Goal: Communication & Community: Answer question/provide support

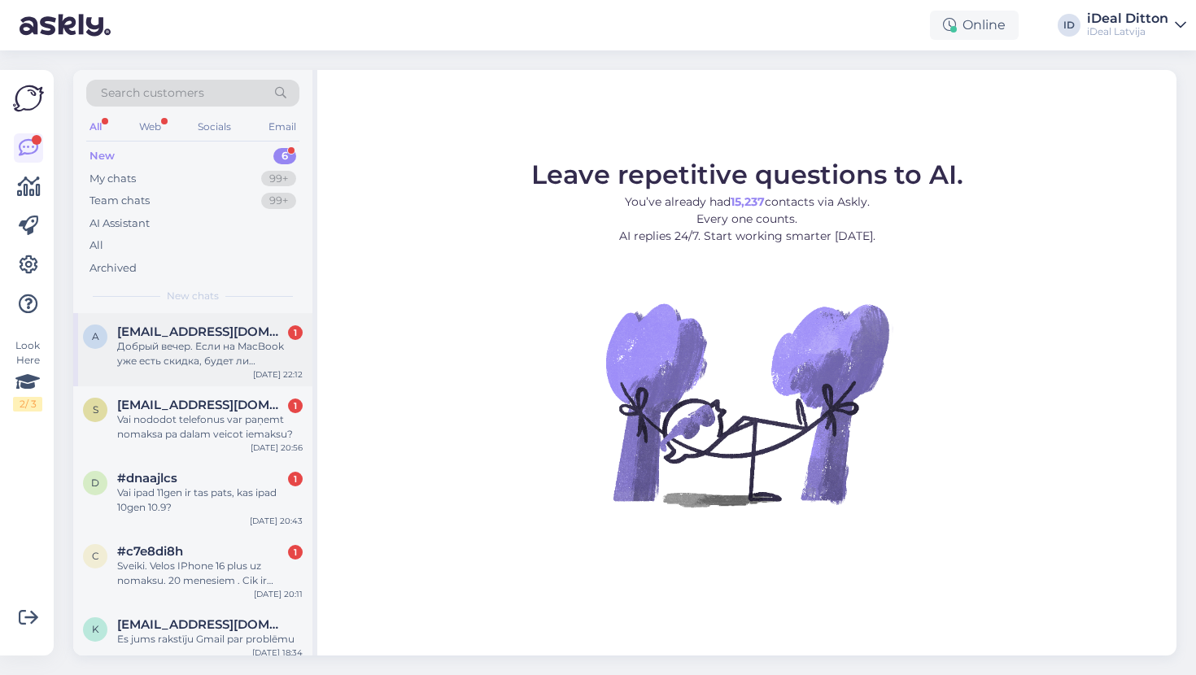
click at [191, 362] on div "Добрый вечер. Если на MacBook уже есть скидка, будет ли дополнительная, если я …" at bounding box center [210, 353] width 186 height 29
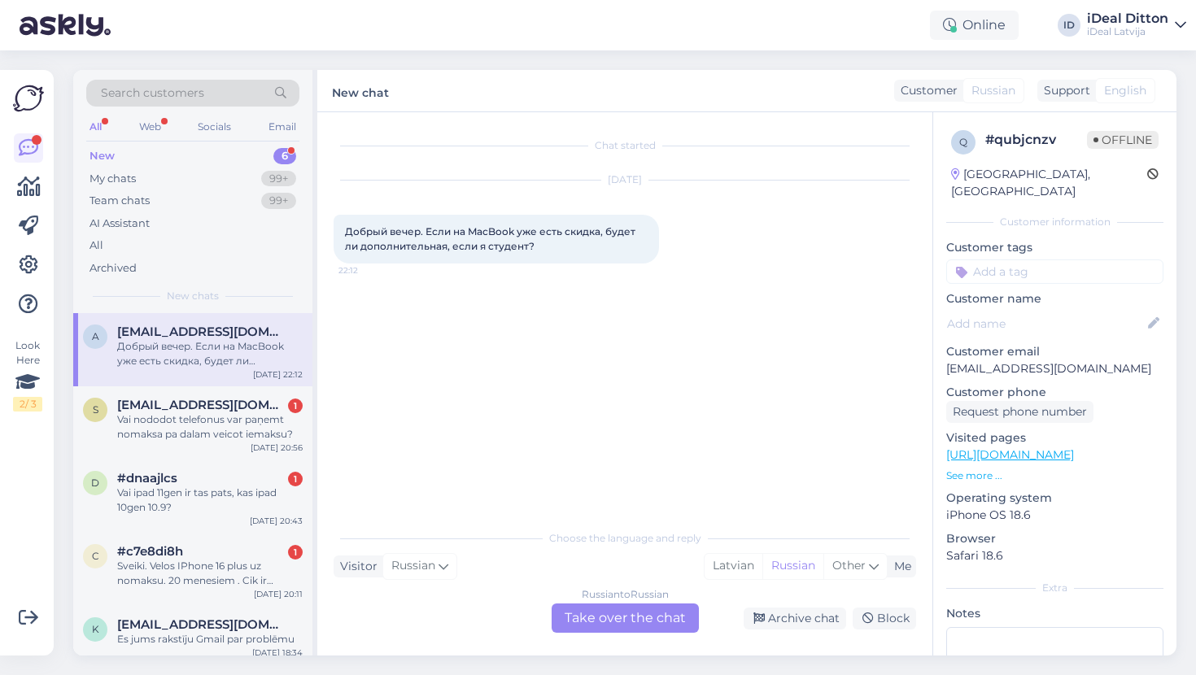
click at [616, 631] on div "Russian to Russian Take over the chat" at bounding box center [625, 618] width 147 height 29
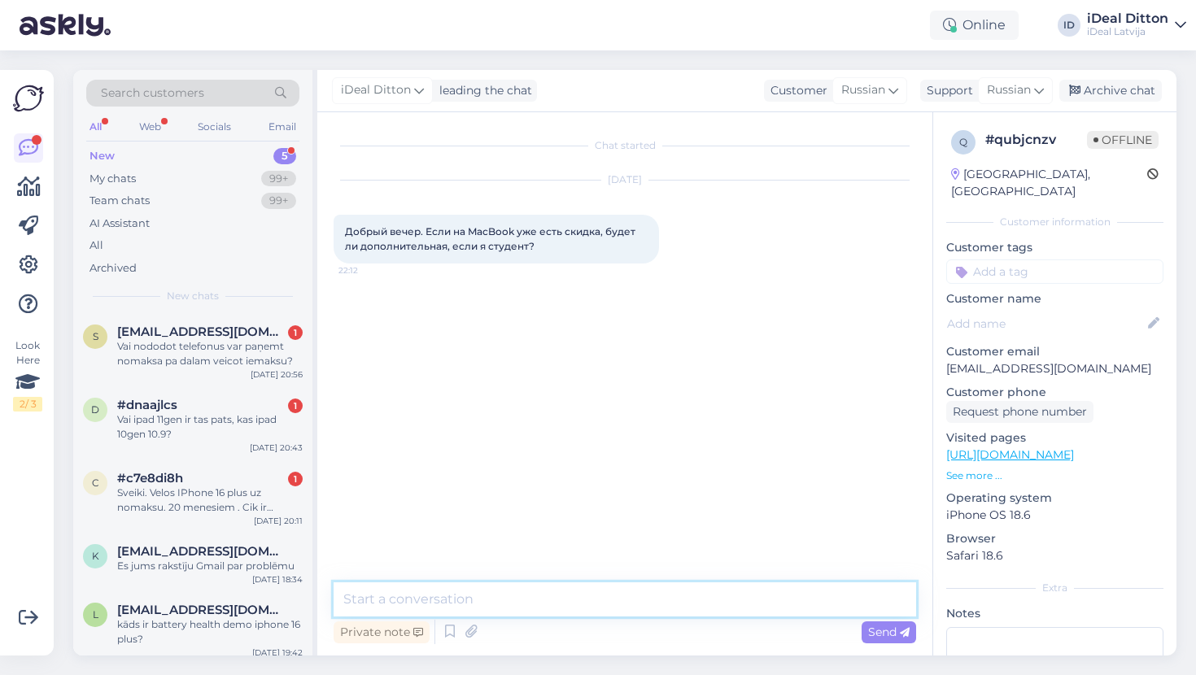
click at [562, 588] on textarea at bounding box center [625, 600] width 583 height 34
type textarea "L"
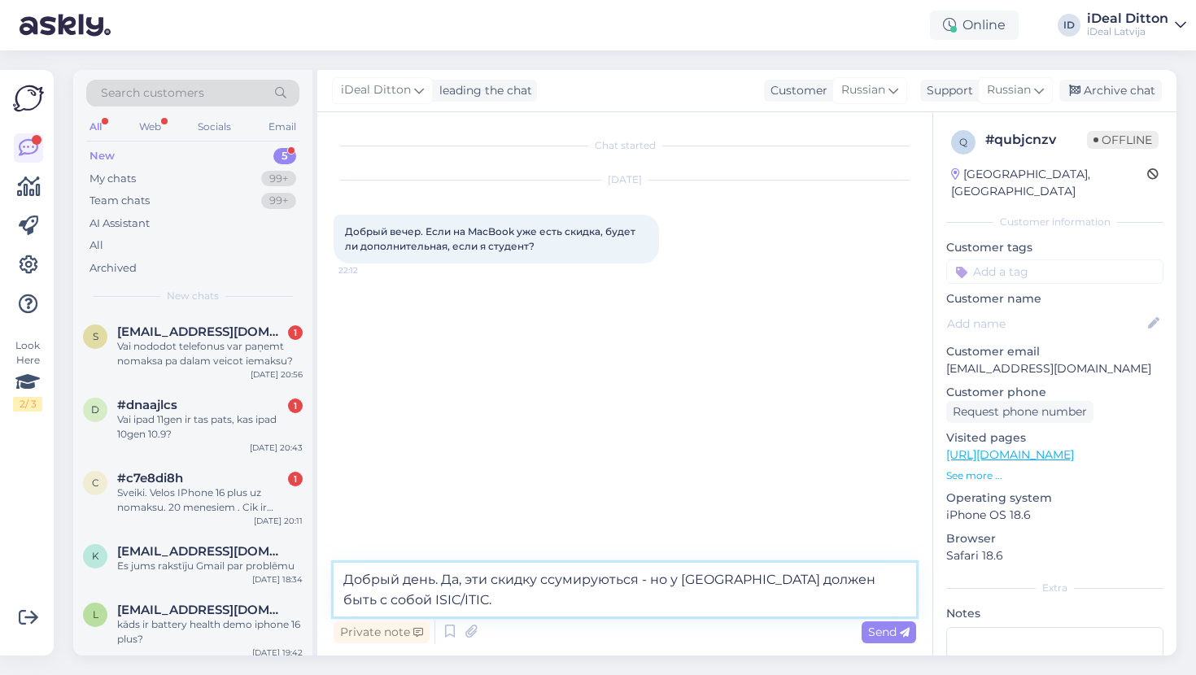
click at [550, 578] on textarea "Добрый день. Да, эти скидку ссумируються - но у [GEOGRAPHIC_DATA] должен быть с…" at bounding box center [625, 590] width 583 height 54
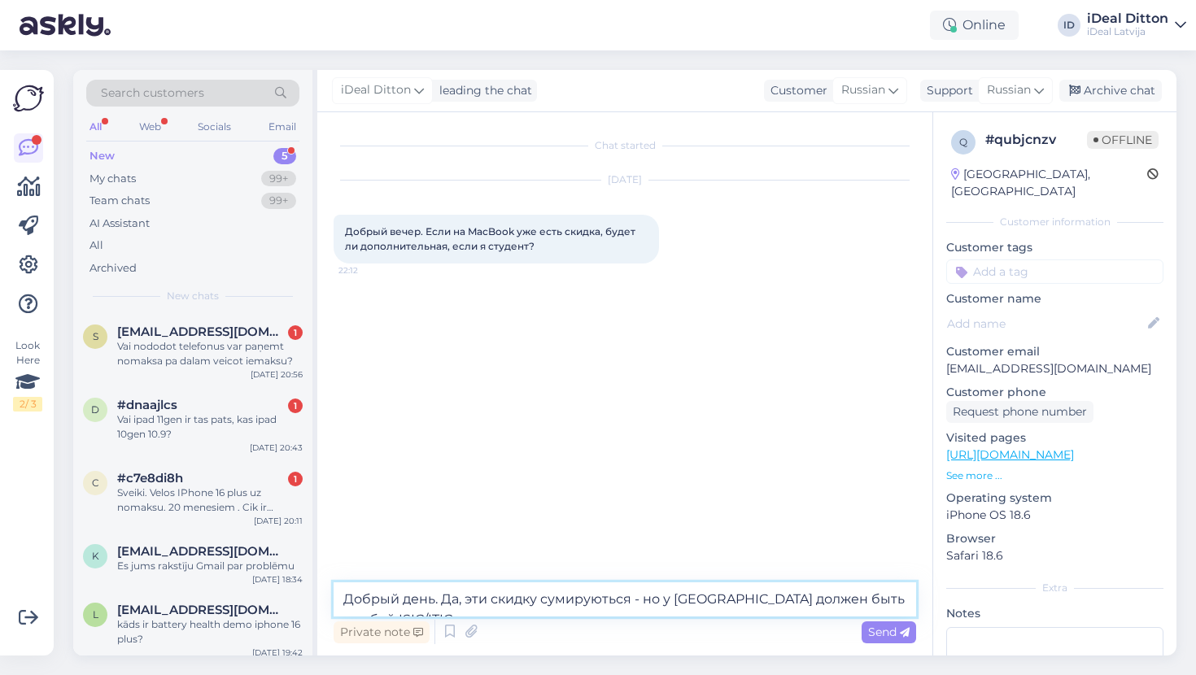
click at [579, 606] on textarea "Добрый день. Да, эти скидку сумируються - но у [GEOGRAPHIC_DATA] должен быть с …" at bounding box center [625, 600] width 583 height 34
click at [566, 601] on textarea "Добрый день. Да, эти скидку сумируються - но у [GEOGRAPHIC_DATA] должен быть с …" at bounding box center [625, 600] width 583 height 34
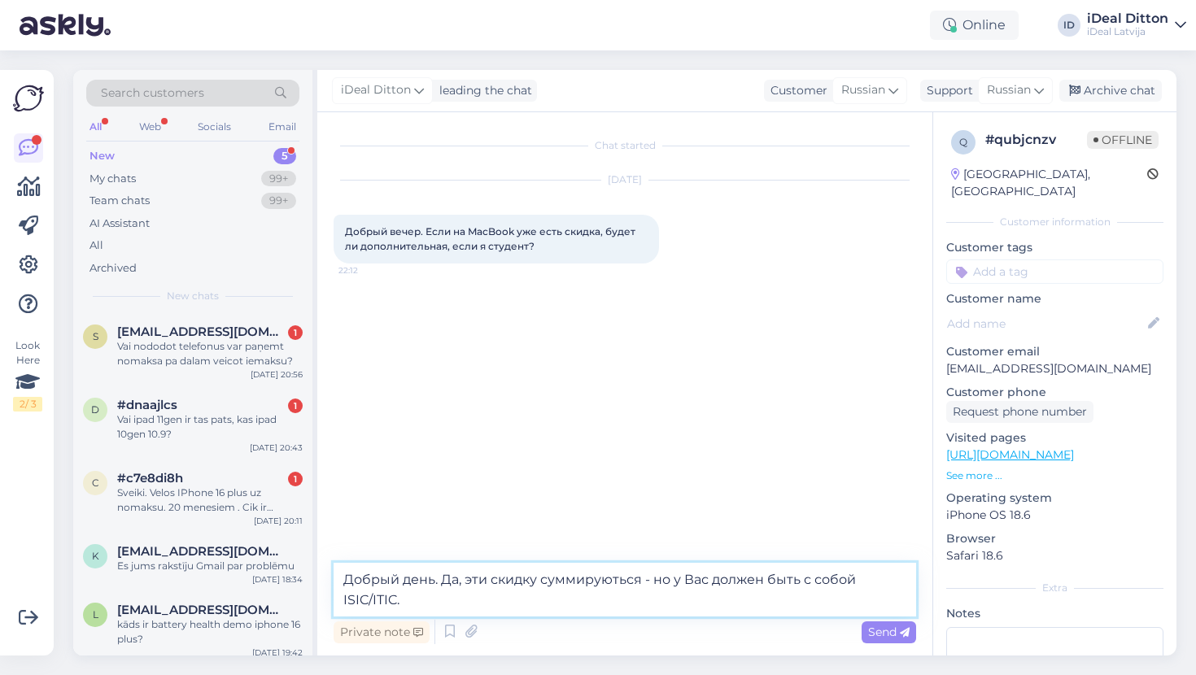
click at [457, 596] on textarea "Добрый день. Да, эти скидку суммируються - но у Вас должен быть с собой ISIC/IT…" at bounding box center [625, 590] width 583 height 54
click at [629, 578] on textarea "Добрый день. Да, эти скидку суммируються - но у Вас должен быть с собой ISIC/IT…" at bounding box center [625, 590] width 583 height 54
click at [451, 597] on textarea "Добрый день. Да, эти скидку суммируются - но у [GEOGRAPHIC_DATA] должен быть с …" at bounding box center [625, 590] width 583 height 54
paste textarea "[URL][DOMAIN_NAME]"
type textarea "Добрый день. Да, эти скидку суммируются - но у Вас должен быть с собой ISIC/ITI…"
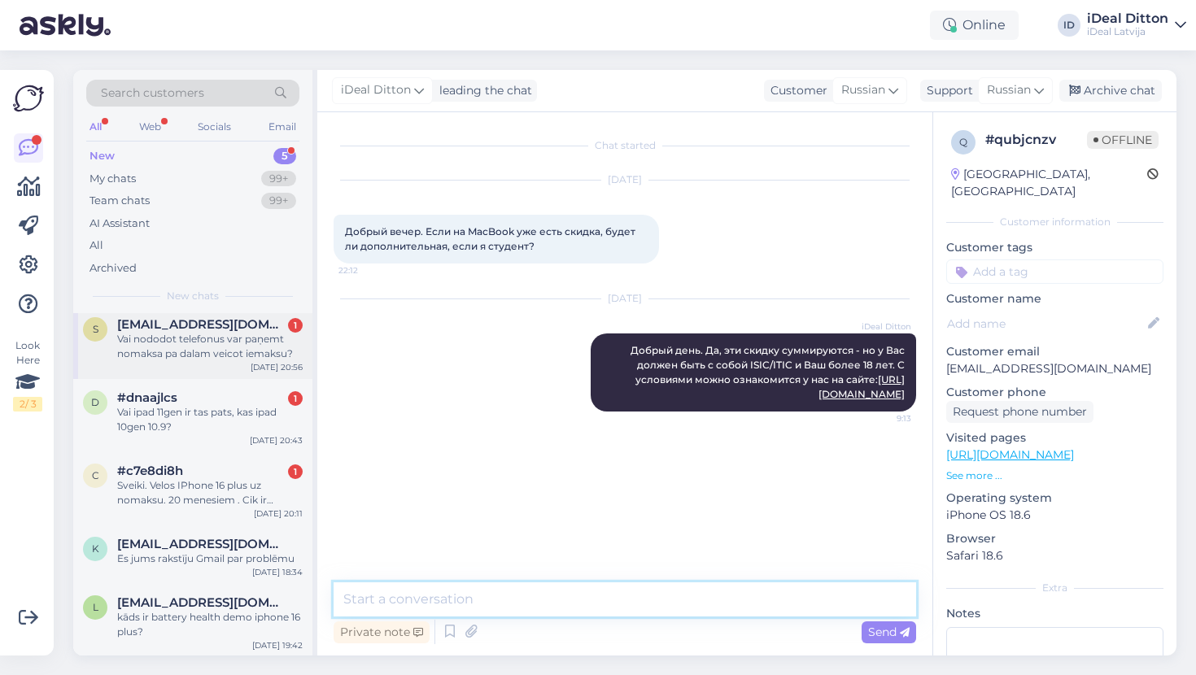
scroll to position [7, 0]
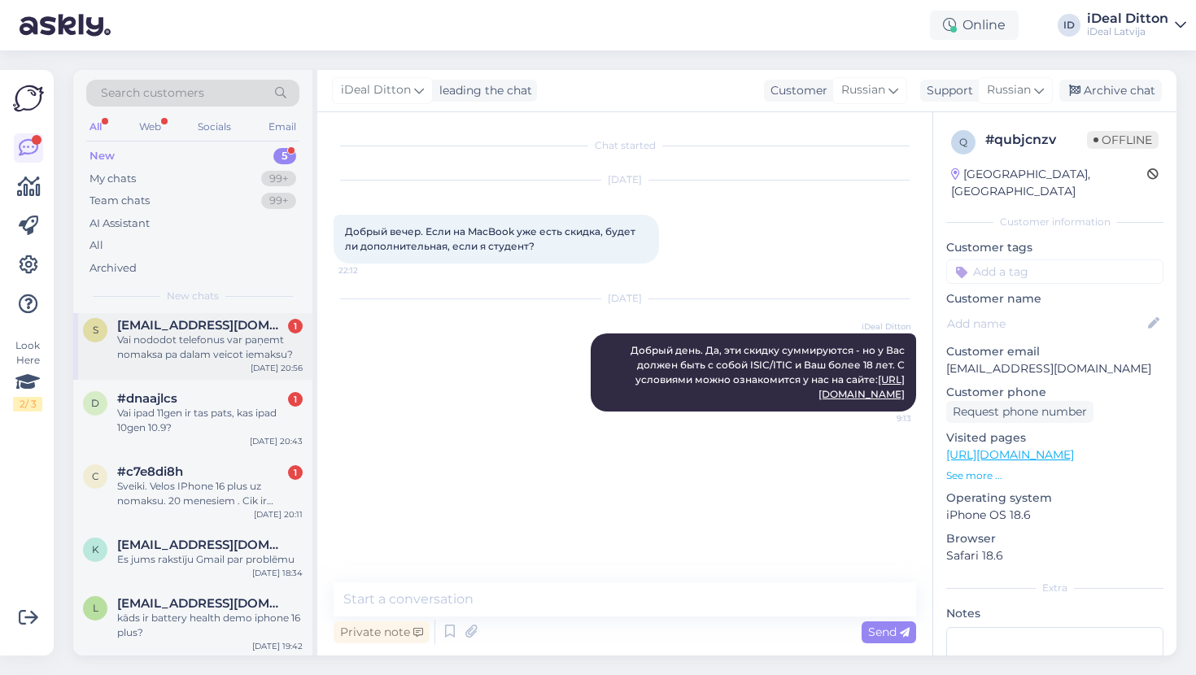
click at [212, 355] on div "Vai nododot telefonus var paņemt nomaksa pa dalam veicot iemaksu?" at bounding box center [210, 347] width 186 height 29
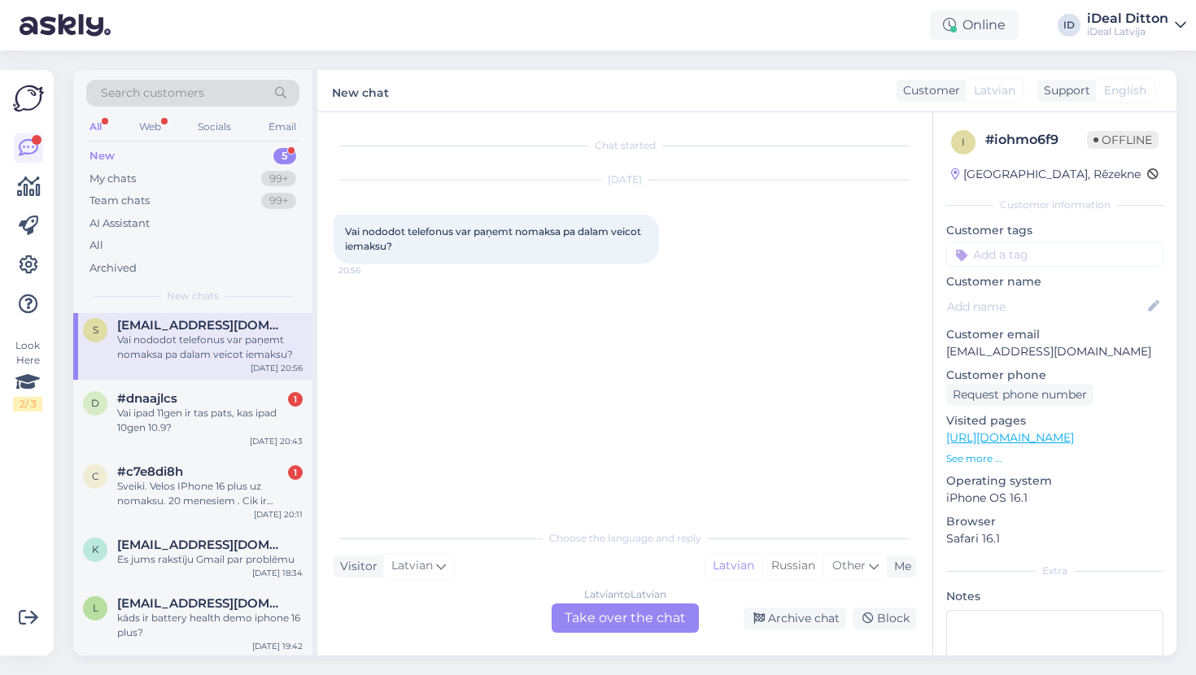
click at [614, 623] on div "Latvian to Latvian Take over the chat" at bounding box center [625, 618] width 147 height 29
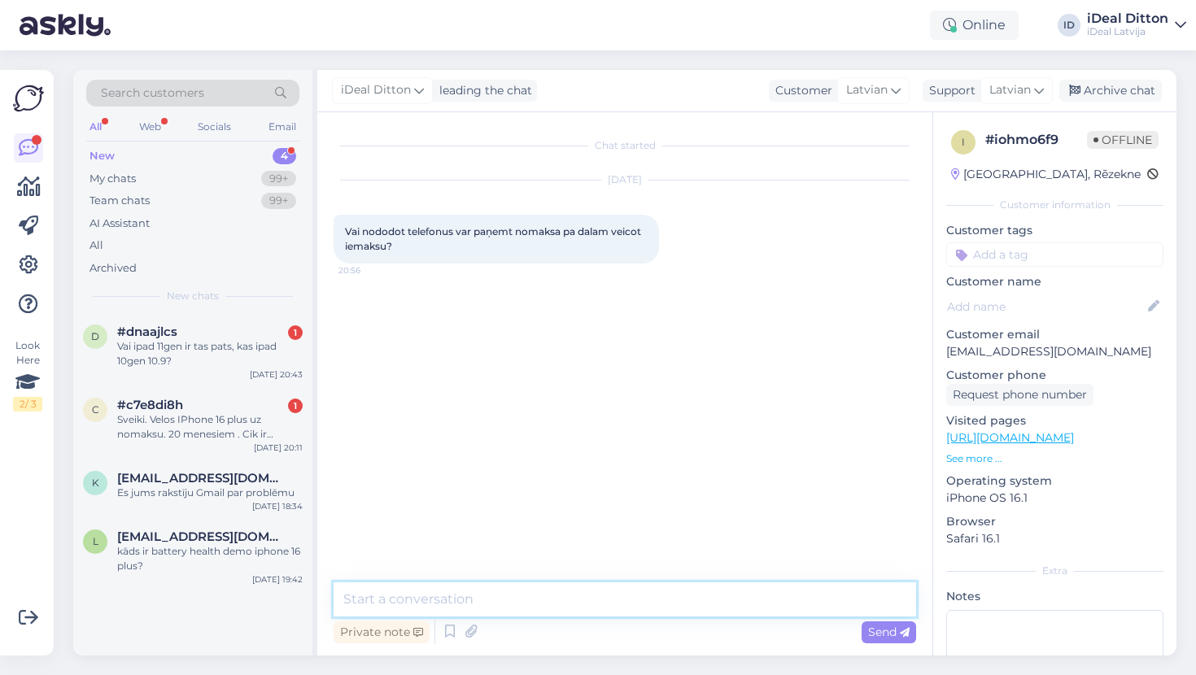
click at [602, 602] on textarea at bounding box center [625, 600] width 583 height 34
click at [487, 607] on textarea "Labdien. J" at bounding box center [625, 600] width 583 height 34
type textarea "Labdien. Jā, tada iespeja ir - nav nekādu problēmu."
paste textarea "Labdien! Jā, šāda iespēja pastāv – tas nesagādās nekādas problēmas."
click at [402, 600] on textarea "Labdien! Jā, šāda iespēja pastāv – tas nesagādās nekādas problēmas." at bounding box center [625, 600] width 583 height 34
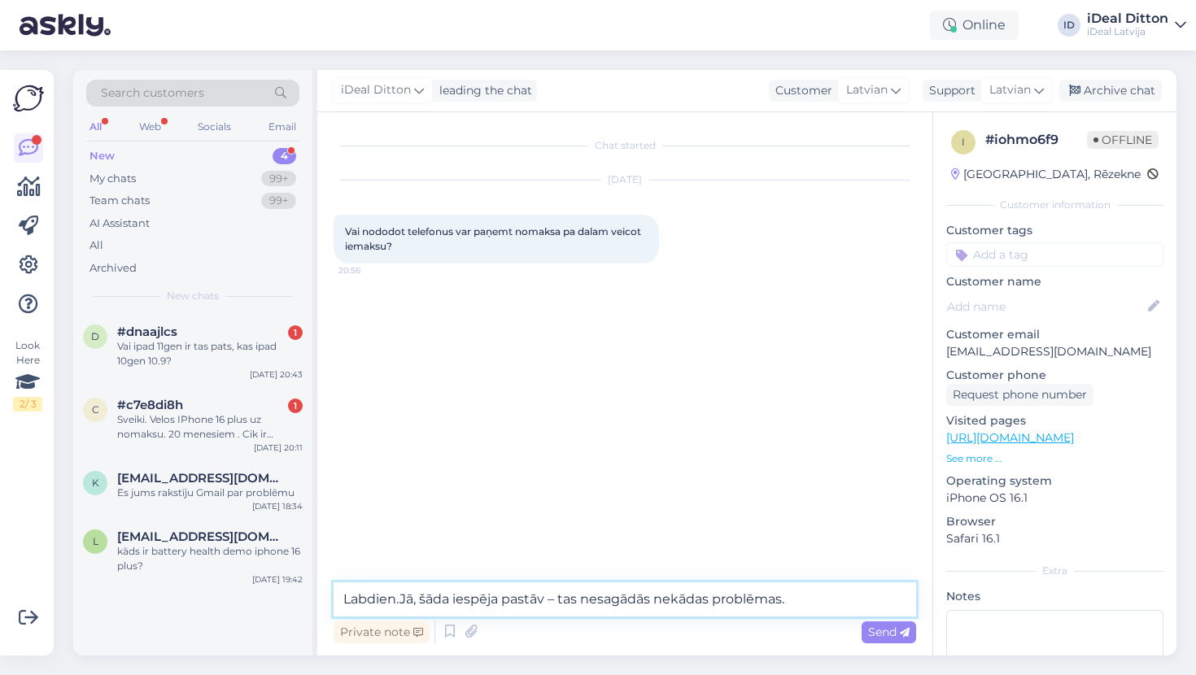
type textarea "Labdien. Jā, šāda iespēja pastāv – tas nesagādās nekādas problēmas."
click at [812, 597] on textarea "Labdien. Jā, šāda iespēja pastāv – tas nesagādās nekādas problēmas." at bounding box center [625, 600] width 583 height 34
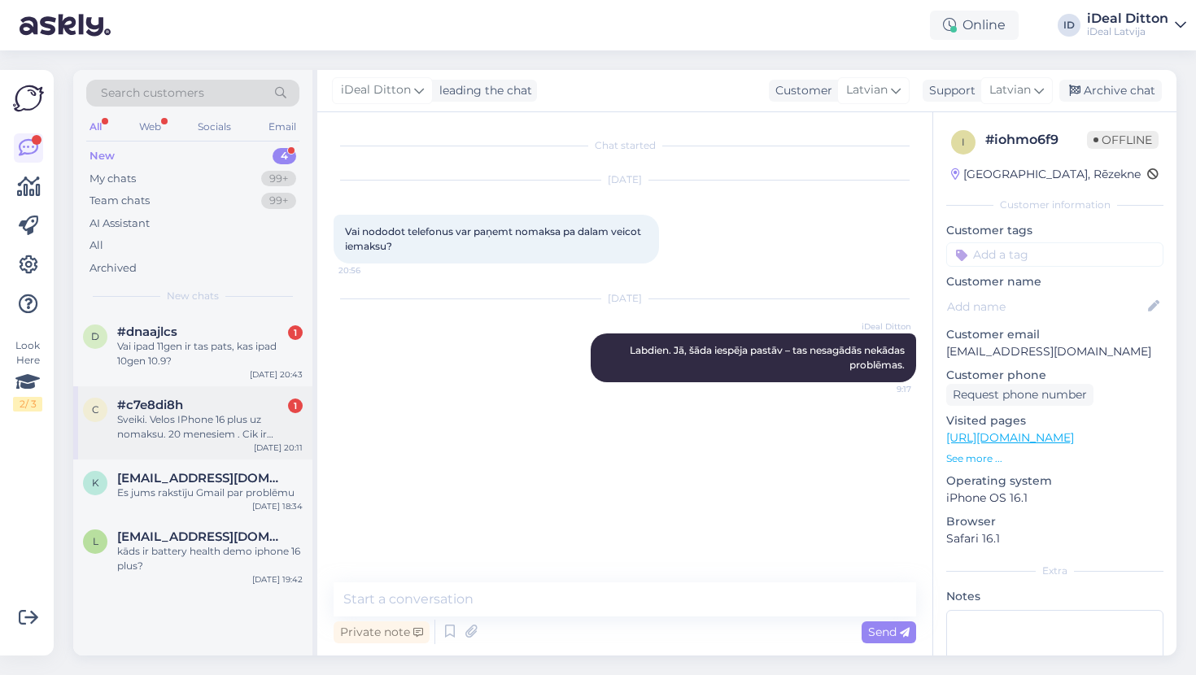
click at [144, 426] on div "Sveiki. Velos IPhone 16 plus uz nomaksu. 20 menesiem . Cik ir menesa maksa ludz…" at bounding box center [210, 427] width 186 height 29
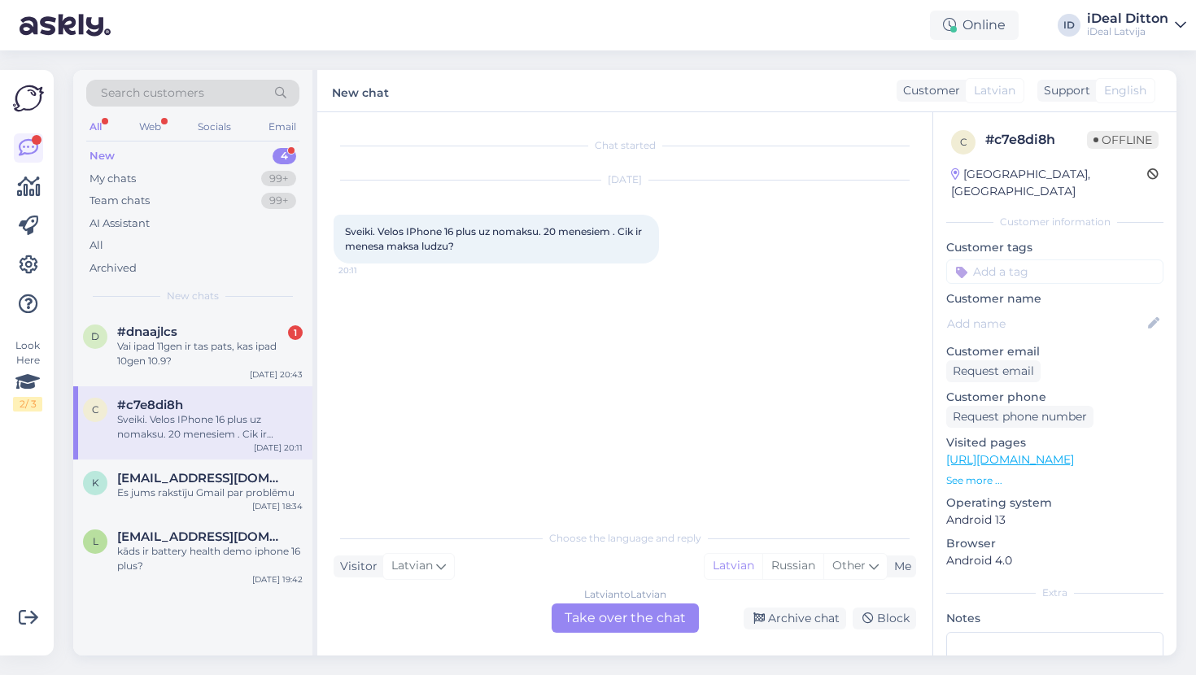
click at [605, 627] on div "Latvian to Latvian Take over the chat" at bounding box center [625, 618] width 147 height 29
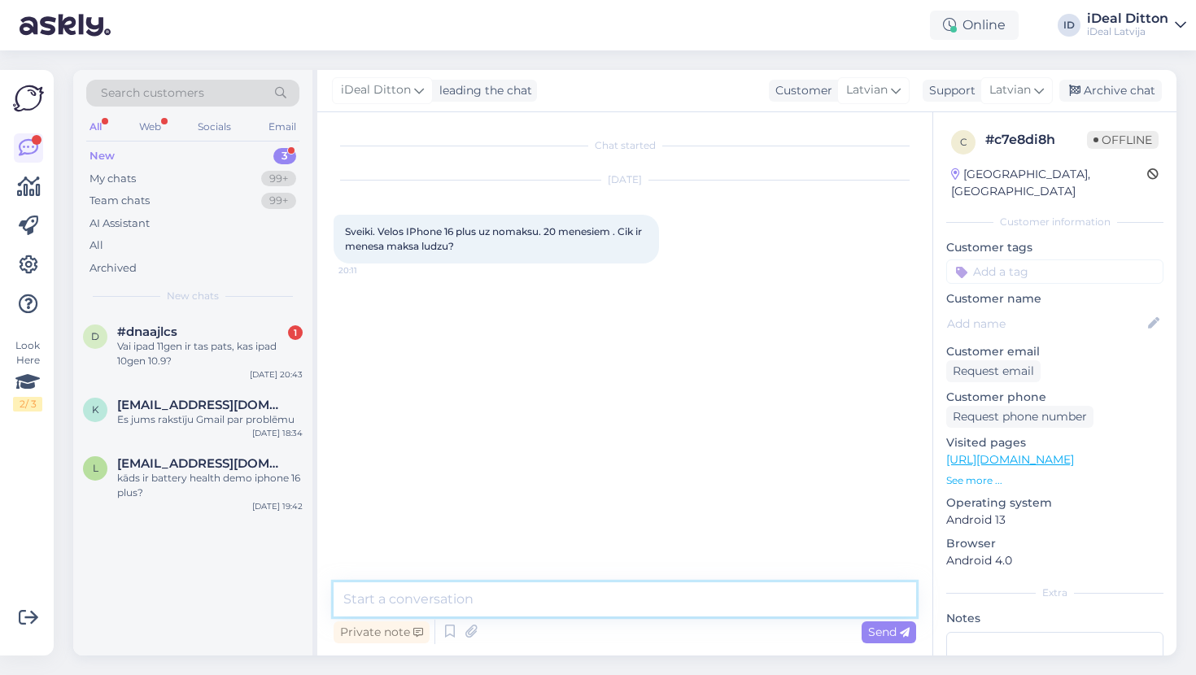
click at [540, 606] on textarea at bounding box center [625, 600] width 583 height 34
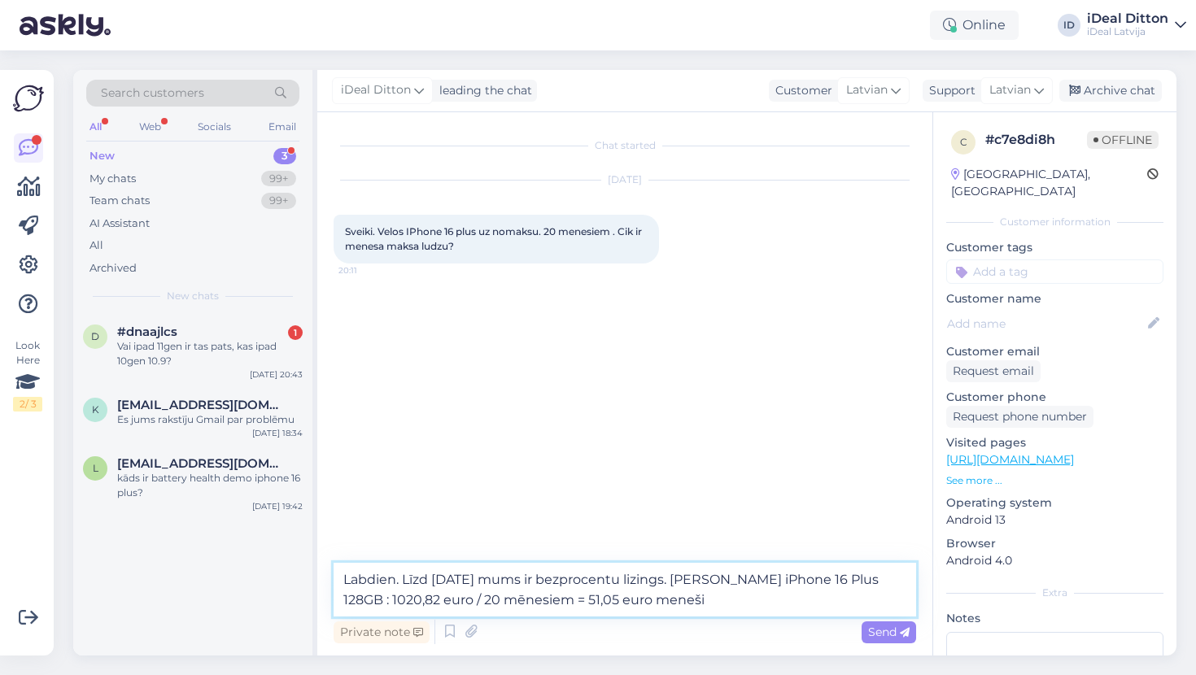
type textarea "Labdien. Līzd [DATE] mums ir bezprocentu lizings. [PERSON_NAME] iPhone 16 Plus …"
drag, startPoint x: 675, startPoint y: 601, endPoint x: 321, endPoint y: 575, distance: 355.0
click at [321, 575] on div "Chat started [DATE] Sveiki. Velos IPhone 16 plus uz nomaksu. 20 menesiem . Cik …" at bounding box center [624, 384] width 615 height 544
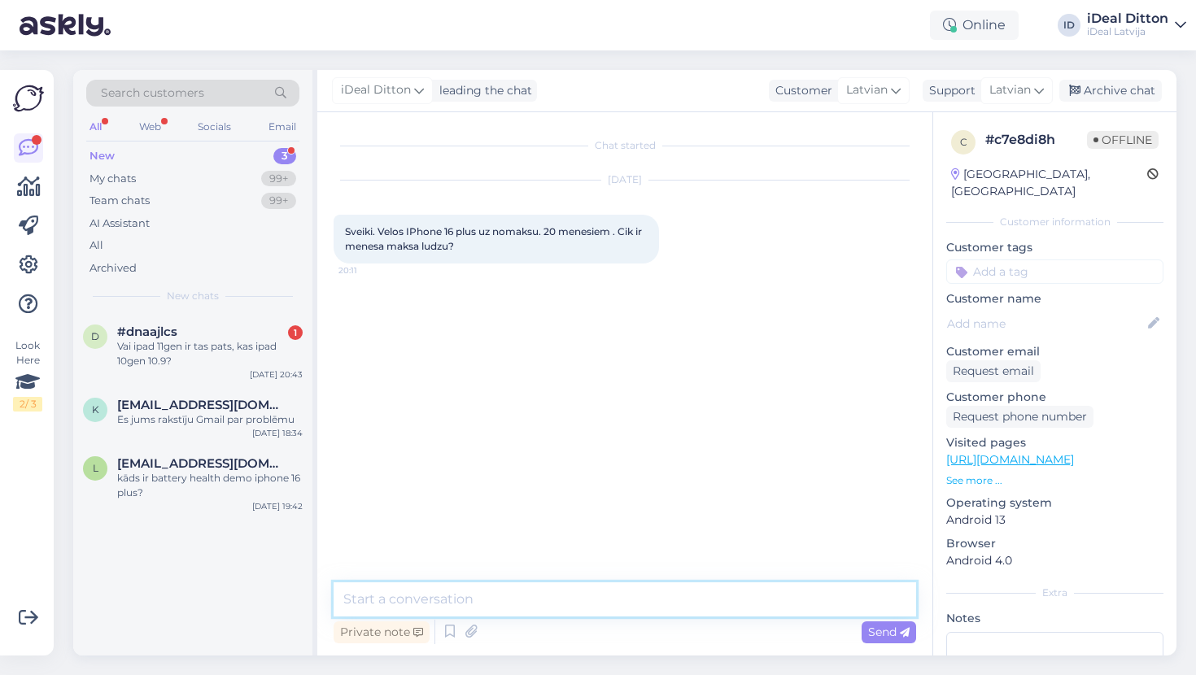
paste textarea "Labdien! Līdz [DATE]. mums ir pieejams bezprocentu līzings. Tas nozīmē, ka iPho…"
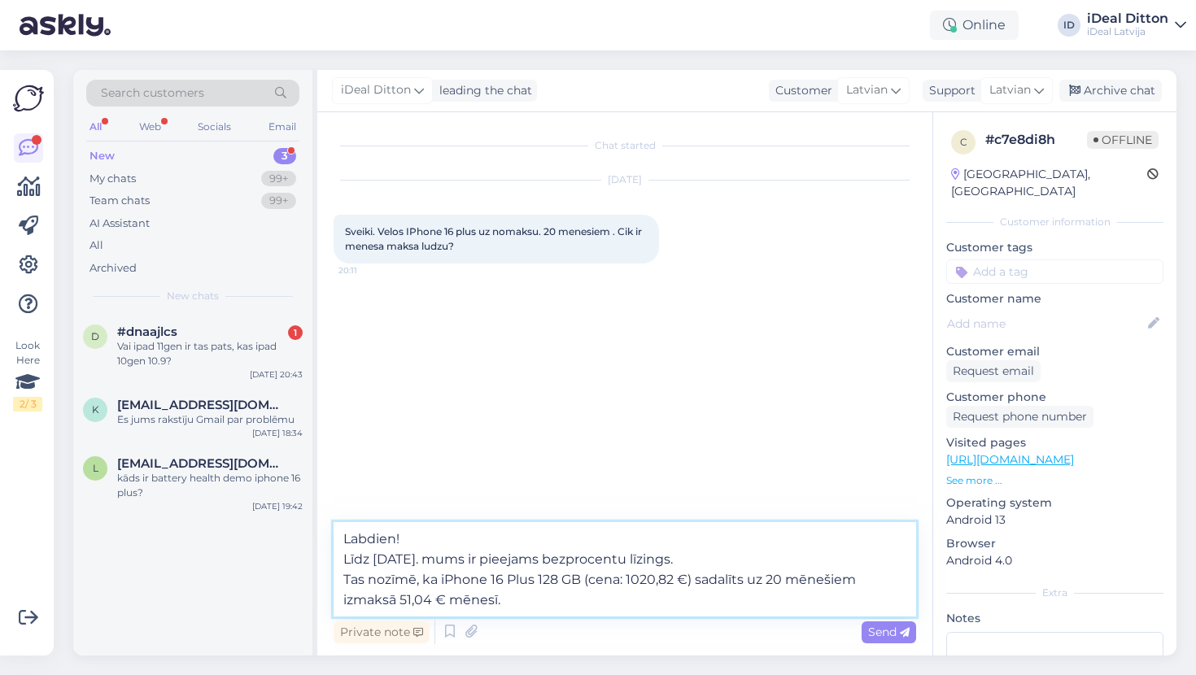
click at [347, 561] on textarea "Labdien! Līdz [DATE]. mums ir pieejams bezprocentu līzings. Tas nozīmē, ka iPho…" at bounding box center [625, 569] width 583 height 94
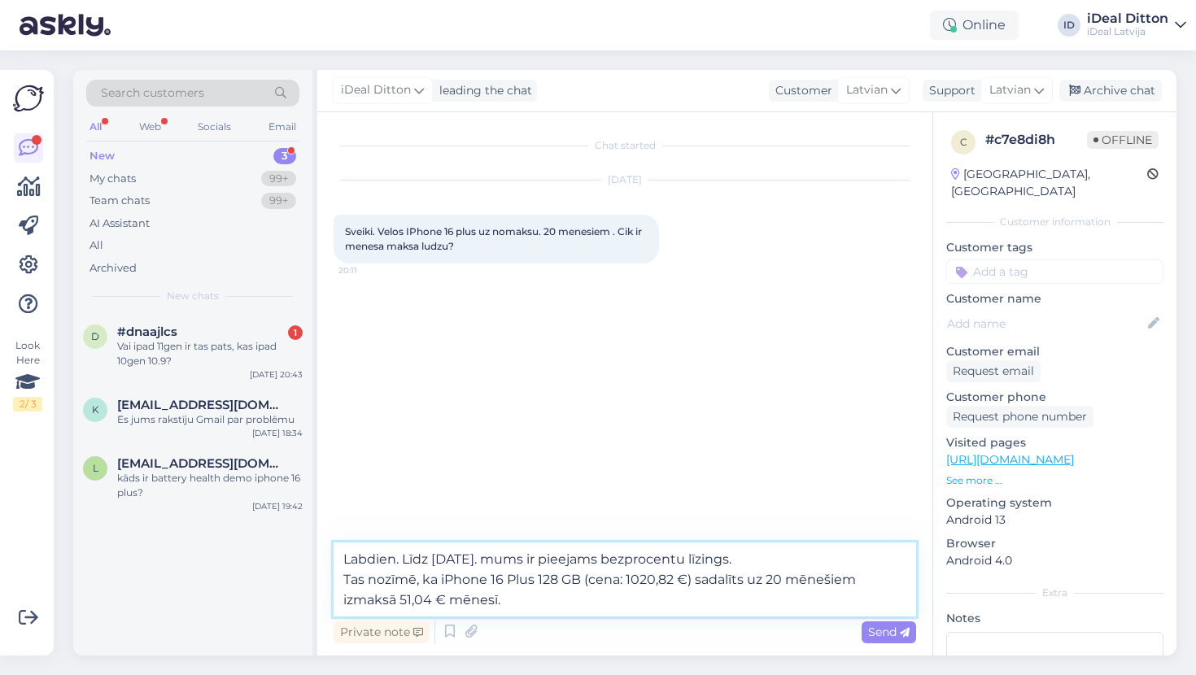
click at [344, 578] on textarea "Labdien. Līdz [DATE]. mums ir pieejams bezprocentu līzings. Tas nozīmē, ka iPho…" at bounding box center [625, 580] width 583 height 74
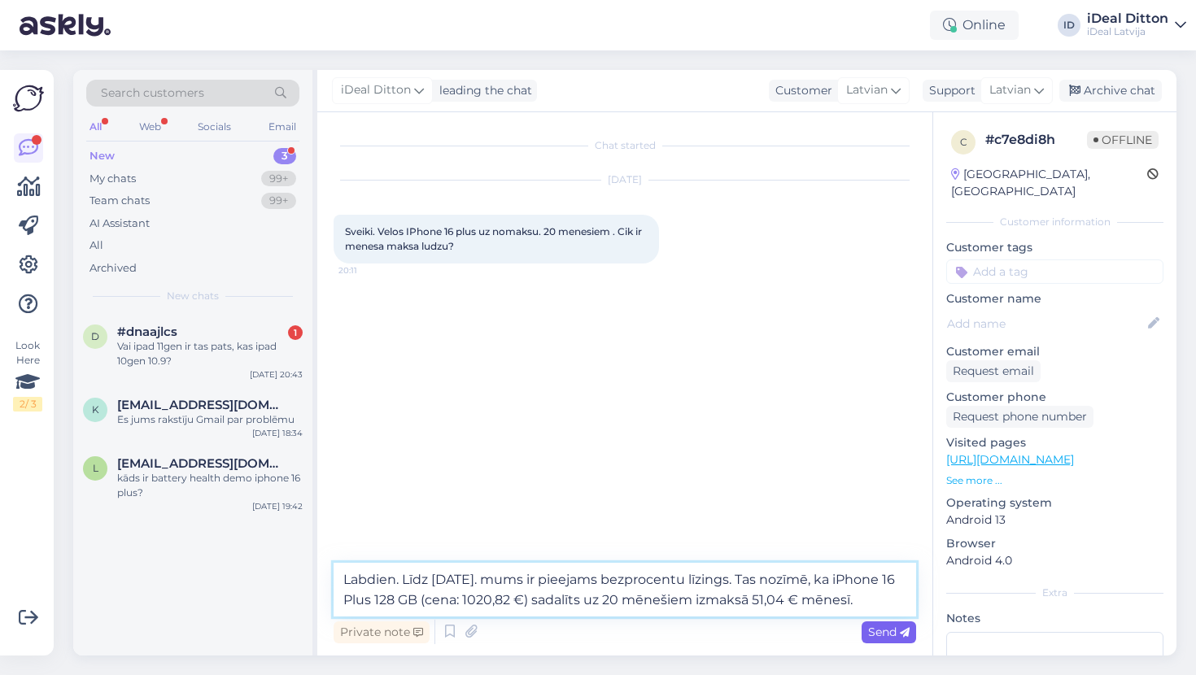
type textarea "Labdien. Līdz [DATE]. mums ir pieejams bezprocentu līzings. Tas nozīmē, ka iPho…"
click at [881, 634] on span "Send" at bounding box center [889, 632] width 42 height 15
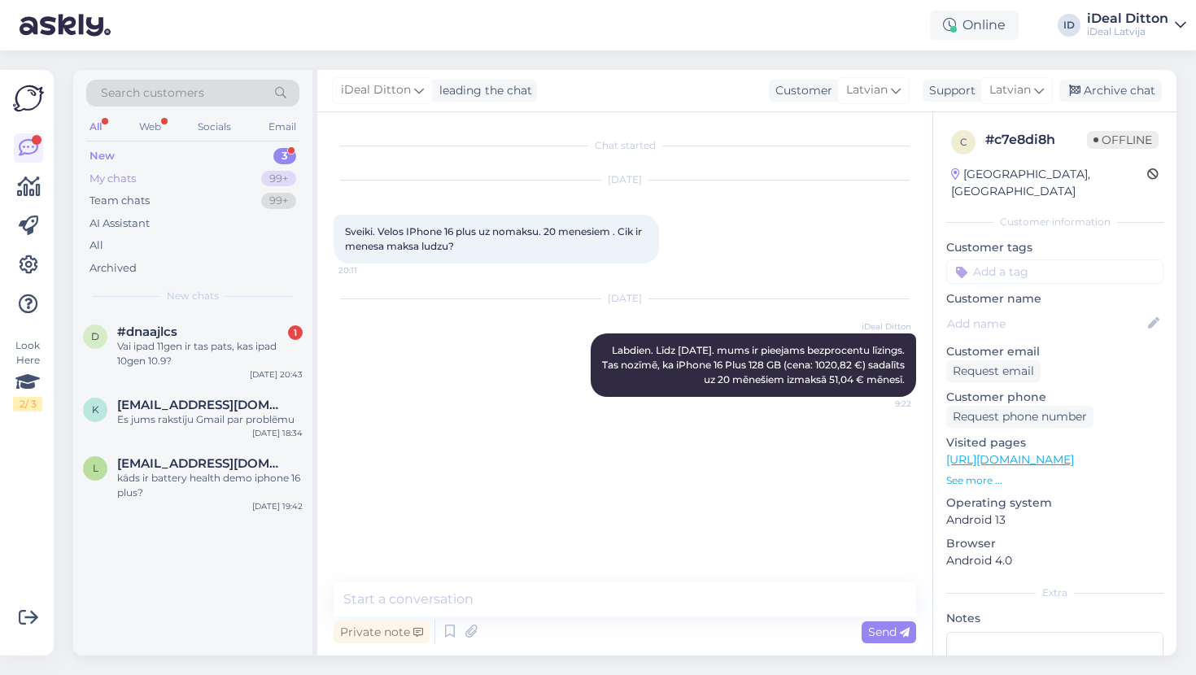
click at [106, 171] on div "My chats" at bounding box center [113, 179] width 46 height 16
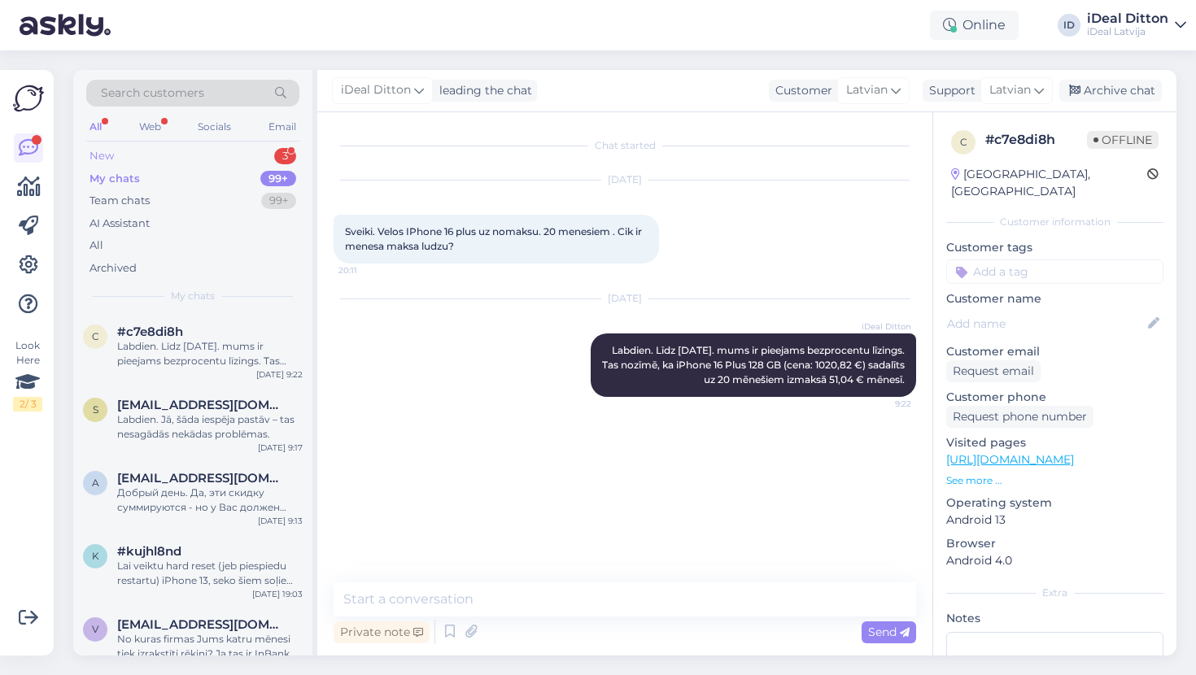
click at [107, 155] on div "New" at bounding box center [102, 156] width 24 height 16
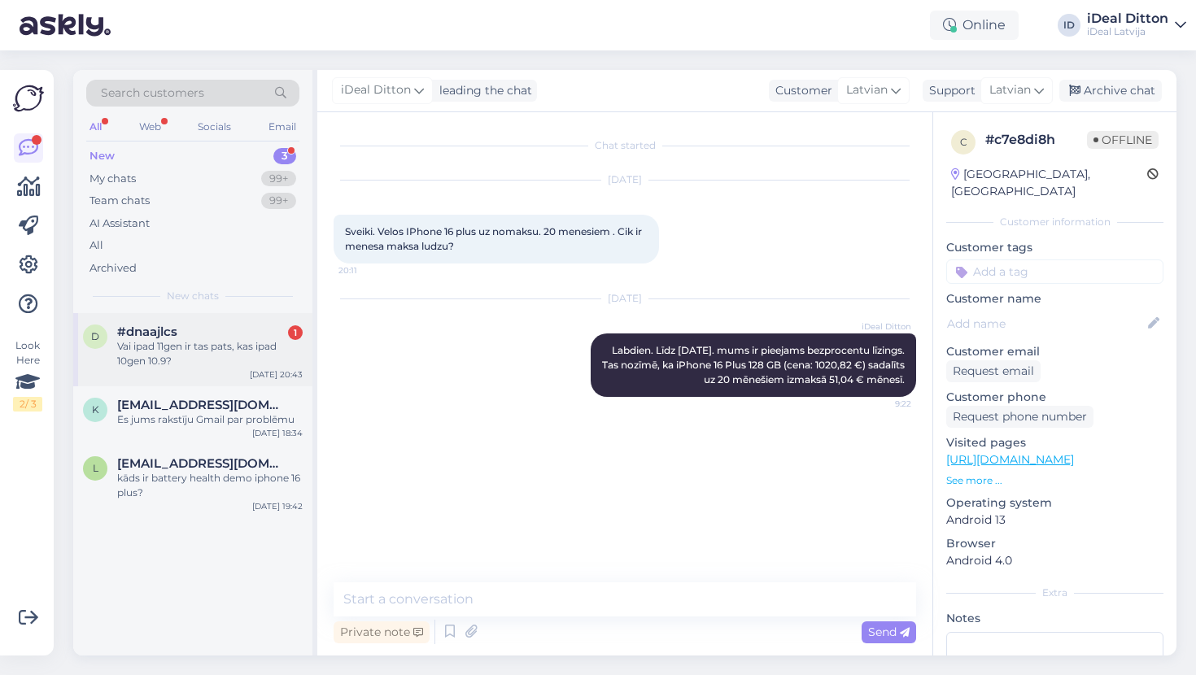
click at [199, 330] on div "#dnaajlcs 1" at bounding box center [210, 332] width 186 height 15
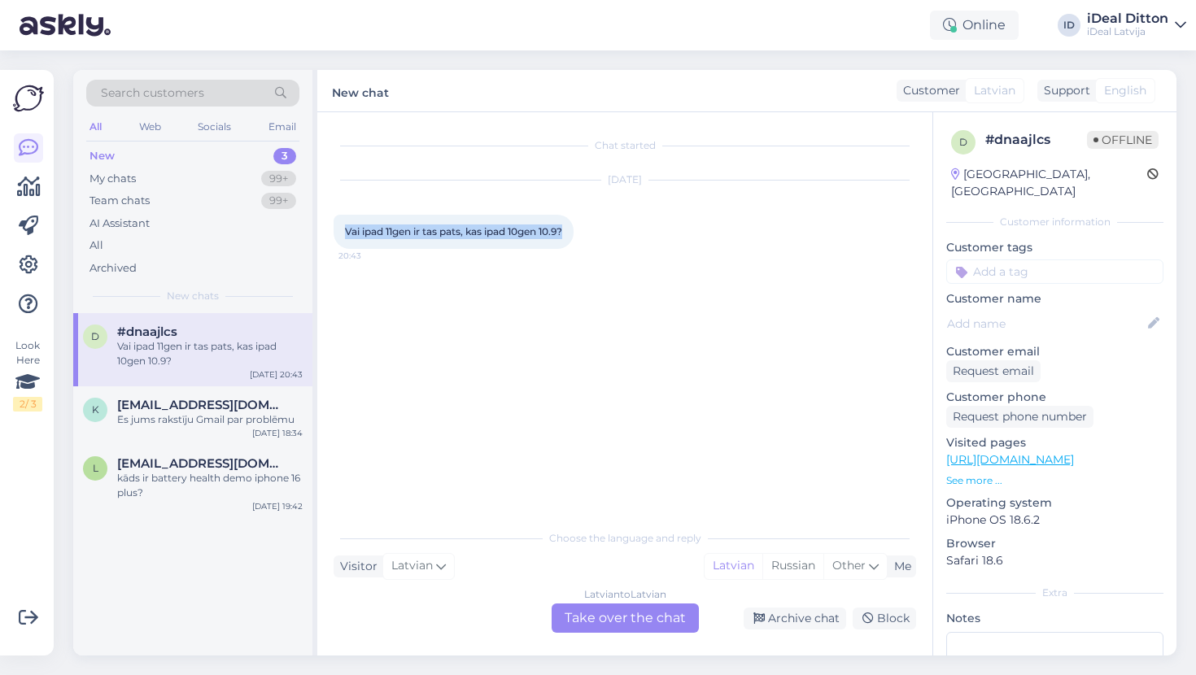
drag, startPoint x: 346, startPoint y: 233, endPoint x: 571, endPoint y: 225, distance: 225.6
click at [571, 225] on div "Vai ipad 11gen ir tas pats, kas ipad 10gen 10.9? 20:43" at bounding box center [454, 232] width 240 height 34
copy span "Vai ipad 11gen ir tas pats, kas ipad 10gen 10.9?"
click at [584, 611] on div "Latvian to Latvian Take over the chat" at bounding box center [625, 618] width 147 height 29
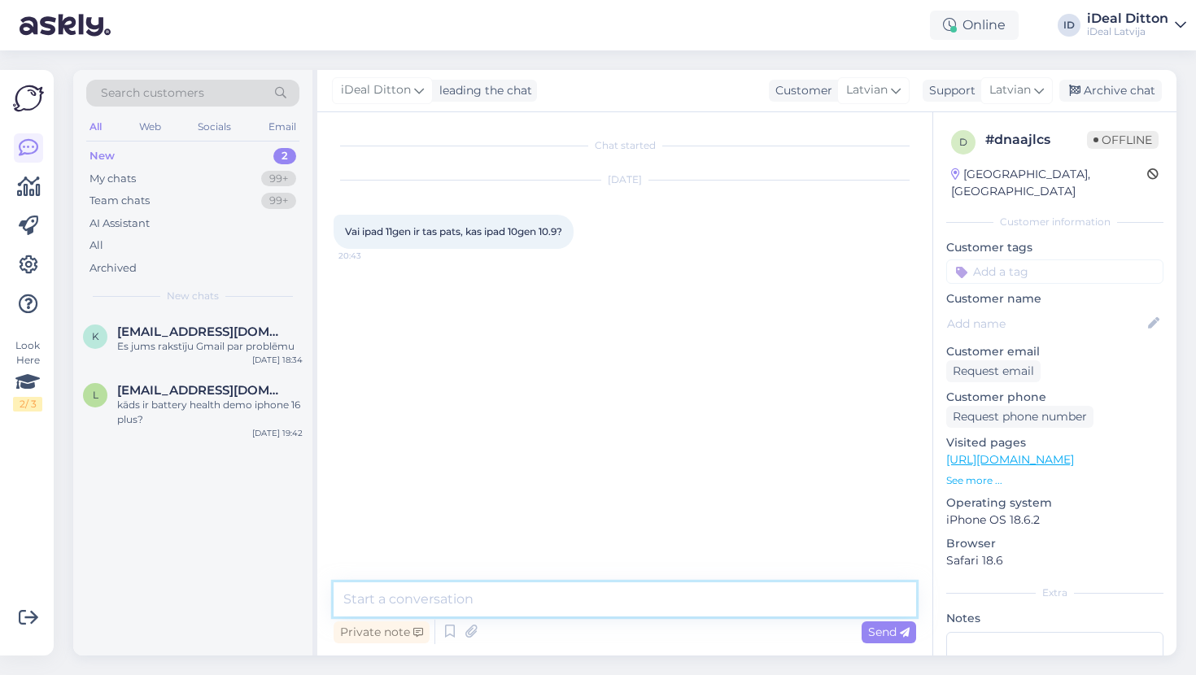
click at [534, 602] on textarea at bounding box center [625, 600] width 583 height 34
paste textarea "Sveiki! 👋 Nē, tie nav vieni un tie paši modeļi, lai gan abi ir ar 10.9” ekrānu.…"
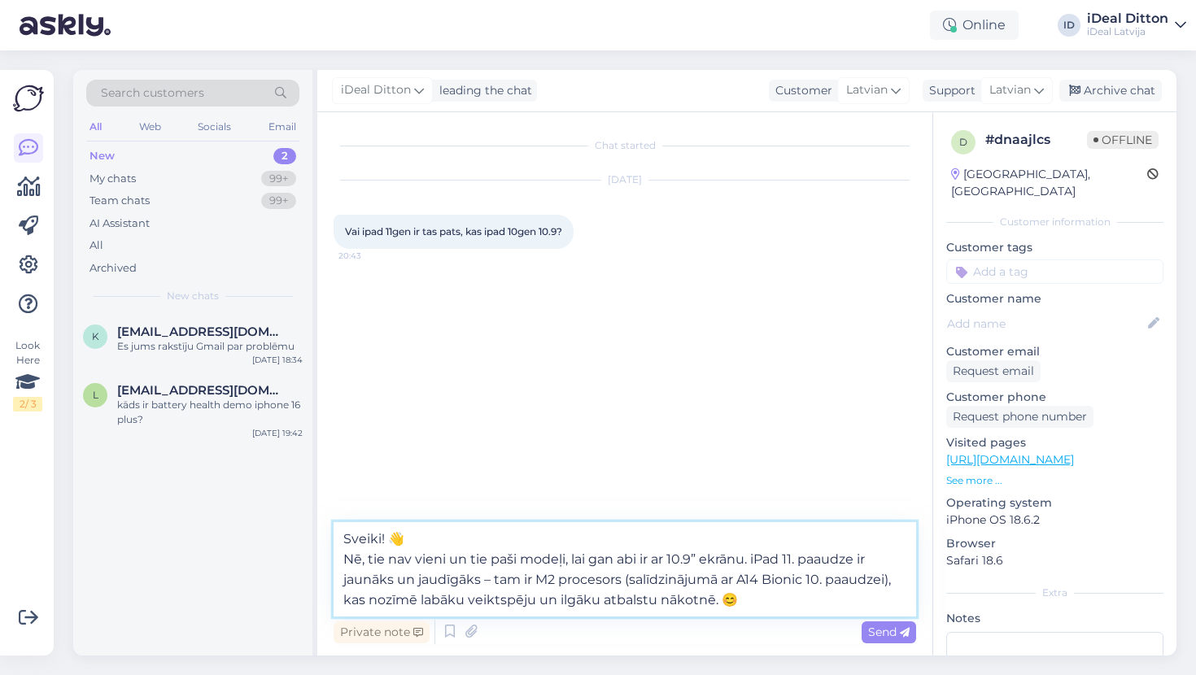
click at [345, 557] on textarea "Sveiki! 👋 Nē, tie nav vieni un tie paši modeļi, lai gan abi ir ar 10.9” ekrānu.…" at bounding box center [625, 569] width 583 height 94
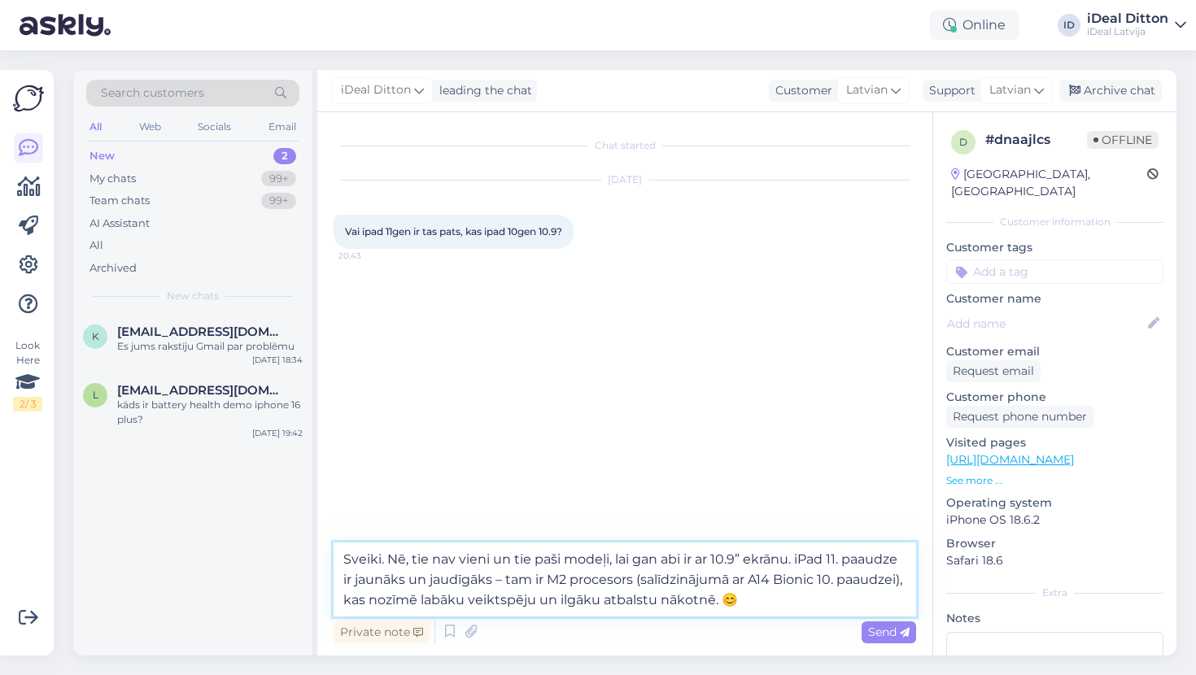
click at [815, 608] on textarea "Sveiki. Nē, tie nav vieni un tie paši modeļi, lai gan abi ir ar 10.9” ekrānu. i…" at bounding box center [625, 580] width 583 height 74
type textarea "Sveiki. Nē, tie nav vieni un tie paši modeļi, lai gan abi ir ar 10.9” ekrānu. i…"
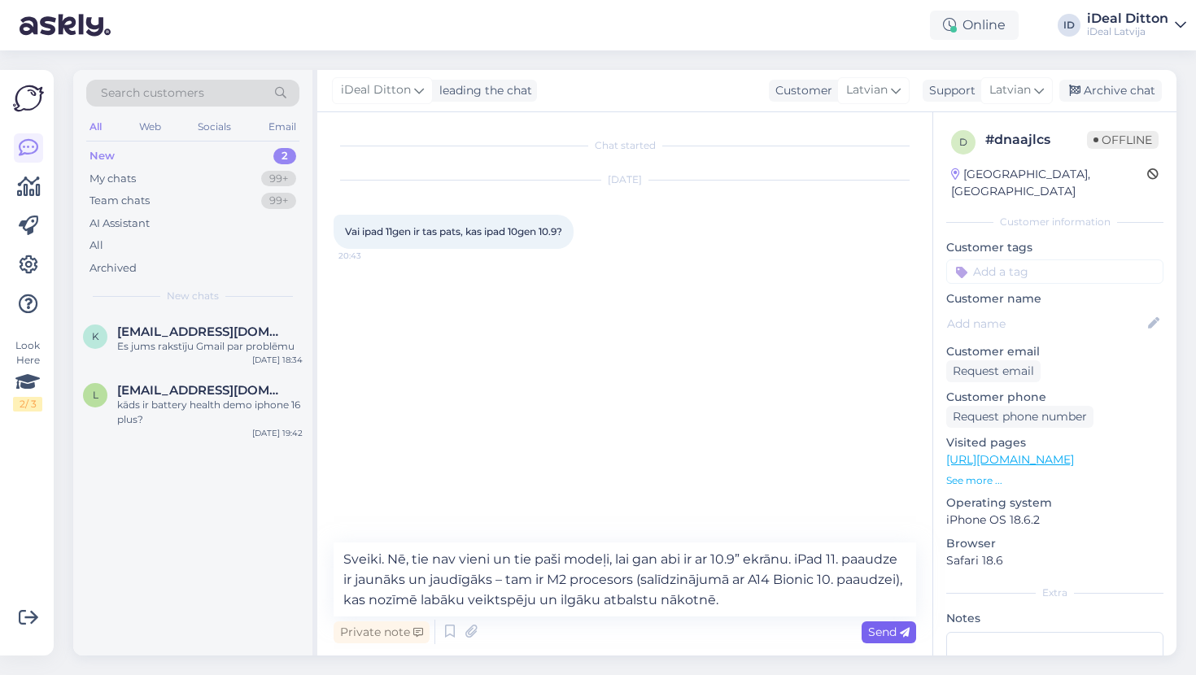
click at [885, 632] on span "Send" at bounding box center [889, 632] width 42 height 15
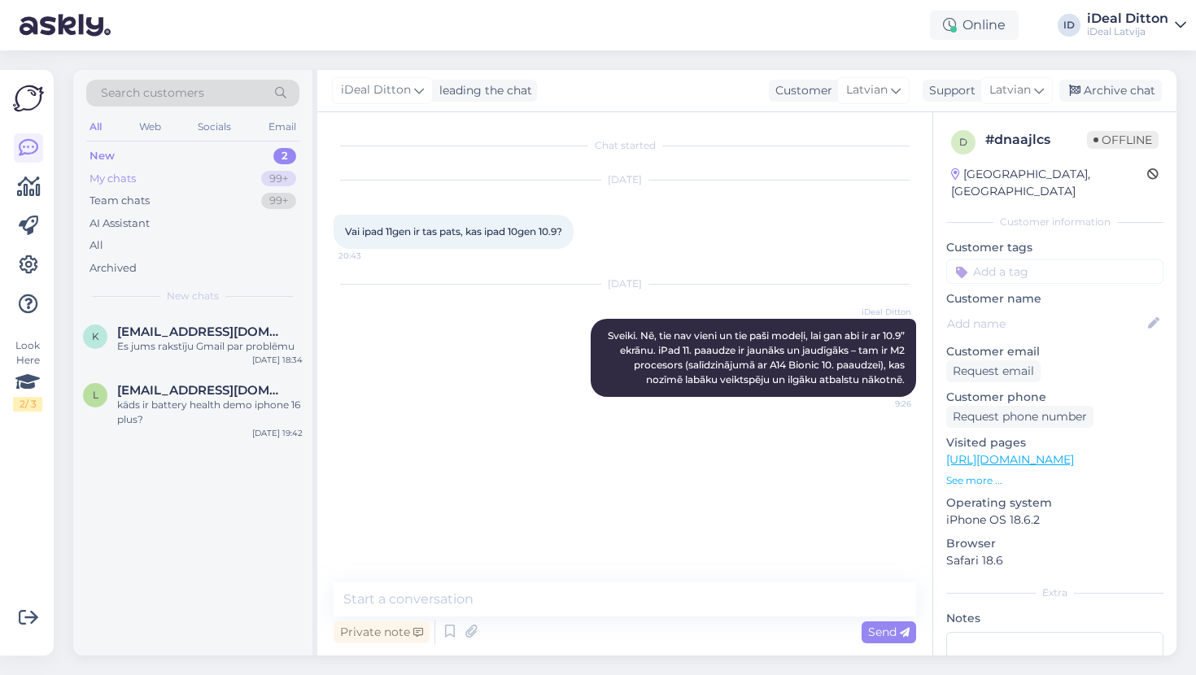
click at [118, 175] on div "My chats" at bounding box center [113, 179] width 46 height 16
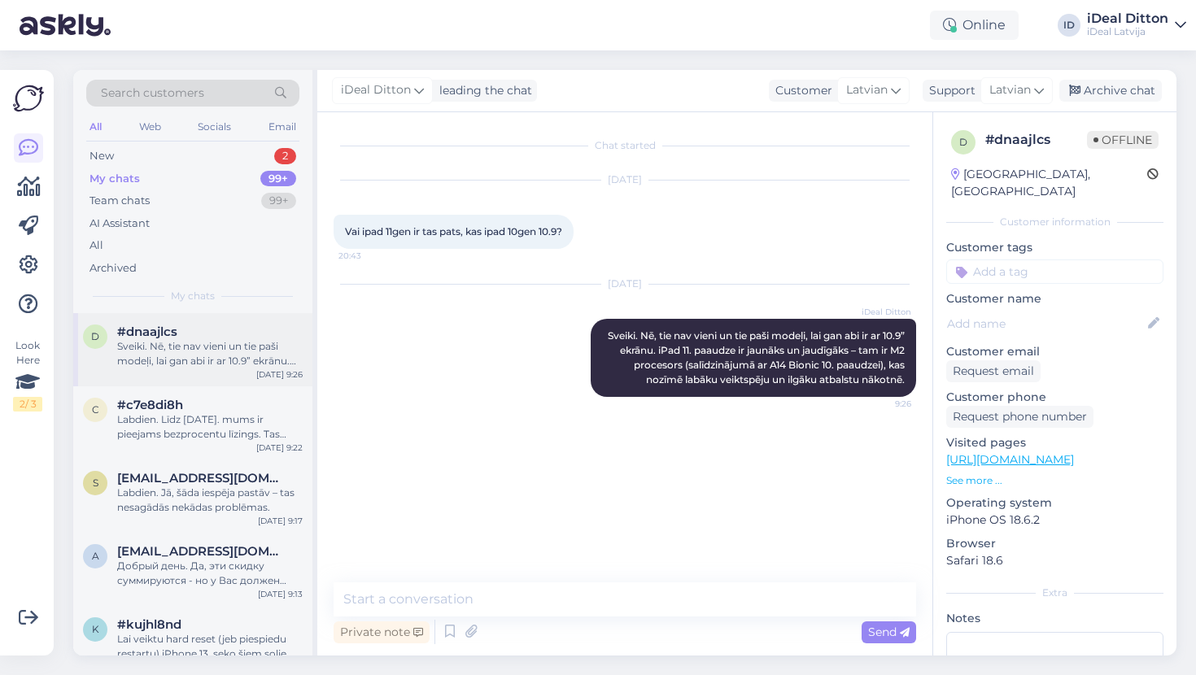
click at [203, 350] on div "Sveiki. Nē, tie nav vieni un tie paši modeļi, lai gan abi ir ar 10.9” ekrānu. i…" at bounding box center [210, 353] width 186 height 29
click at [203, 416] on div "Labdien. Līdz [DATE]. mums ir pieejams bezprocentu līzings. Tas nozīmē, ka iPho…" at bounding box center [210, 427] width 186 height 29
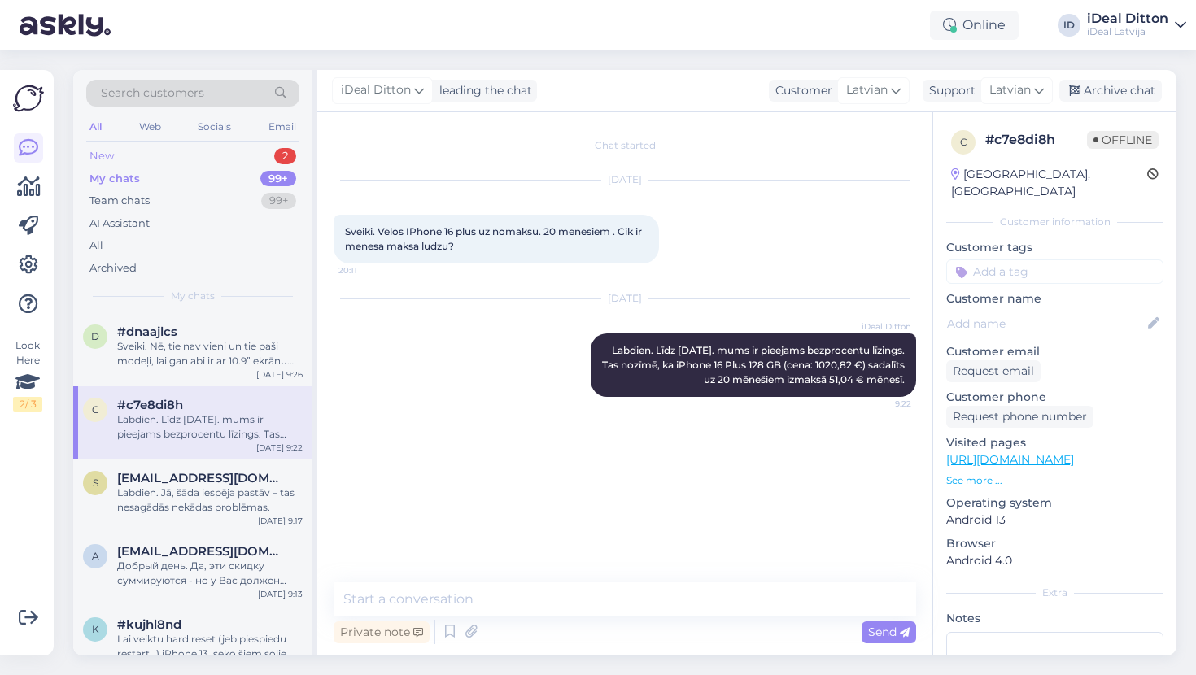
click at [127, 154] on div "New 2" at bounding box center [192, 156] width 213 height 23
